Goal: Task Accomplishment & Management: Manage account settings

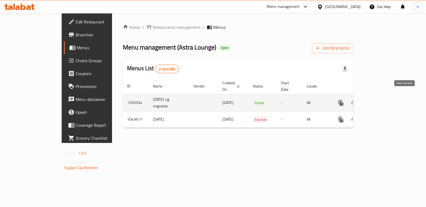
click at [383, 100] on icon "enhanced table" at bounding box center [379, 103] width 6 height 6
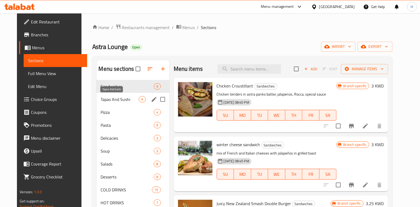
click at [112, 100] on span "Tapas And Sushi" at bounding box center [120, 99] width 38 height 6
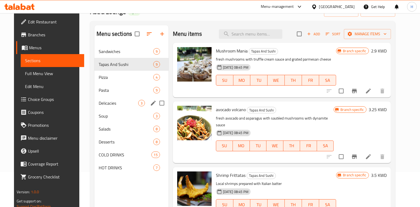
scroll to position [36, 0]
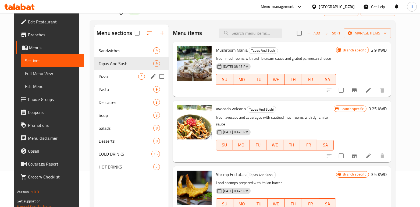
click at [114, 80] on div "Pizza 4" at bounding box center [131, 76] width 74 height 13
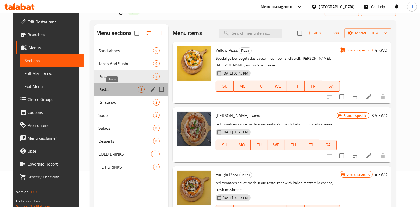
click at [108, 90] on span "Pasta" at bounding box center [118, 89] width 40 height 6
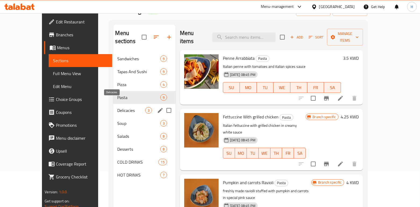
click at [118, 107] on span "Delicacies" at bounding box center [132, 110] width 28 height 6
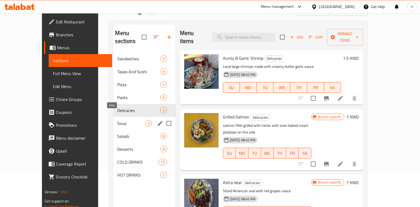
click at [118, 120] on span "Soup" at bounding box center [132, 123] width 28 height 6
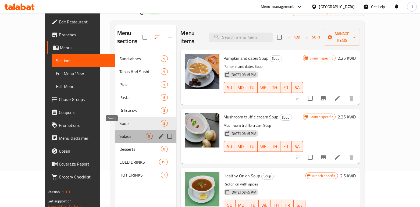
click at [119, 133] on span "Salads" at bounding box center [132, 136] width 27 height 6
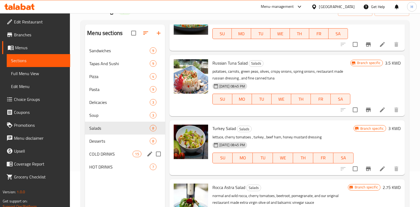
scroll to position [107, 0]
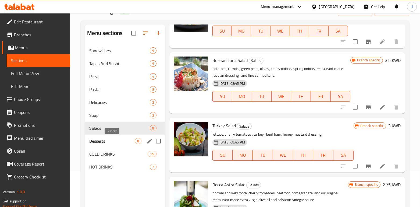
click at [106, 140] on span "Desserts" at bounding box center [111, 141] width 45 height 6
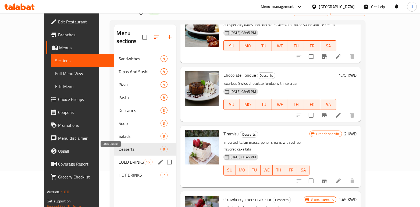
click at [119, 159] on span "COLD DRINKS" at bounding box center [131, 162] width 25 height 6
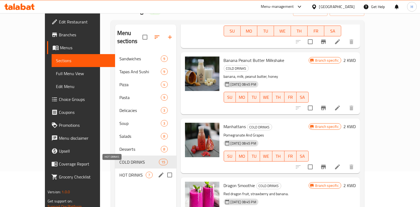
click at [119, 172] on span "HOT DRINKS" at bounding box center [132, 175] width 27 height 6
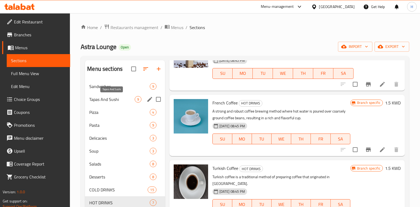
click at [104, 97] on span "Tapas And Sushi" at bounding box center [111, 99] width 45 height 6
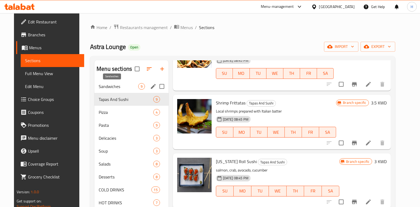
click at [110, 87] on span "Sandwiches" at bounding box center [118, 86] width 39 height 6
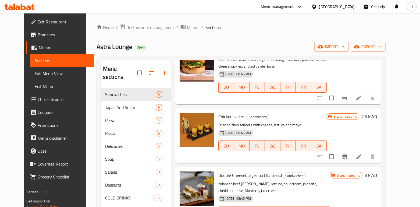
click at [110, 47] on span "Astra Lounge" at bounding box center [115, 47] width 36 height 12
click at [160, 43] on div "Astra Lounge Open import export" at bounding box center [241, 47] width 289 height 10
